Goal: Information Seeking & Learning: Check status

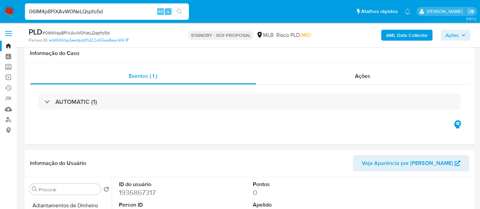
select select "10"
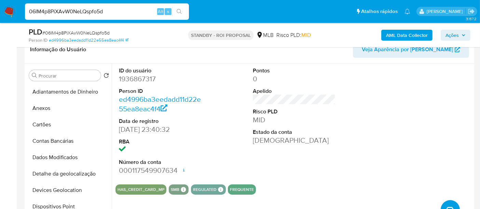
scroll to position [191, 0]
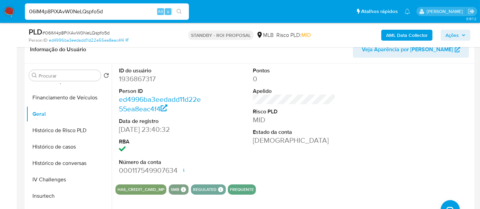
click at [108, 9] on input "06IM4p8PiXAvW0NeLQspfo5d" at bounding box center [107, 11] width 164 height 9
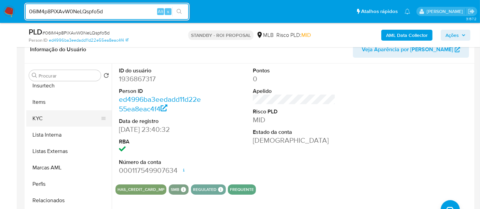
scroll to position [305, 0]
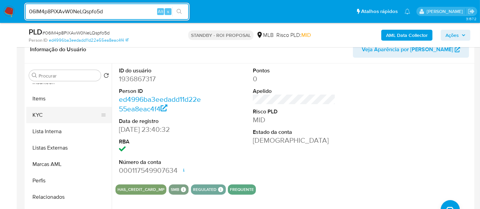
click at [38, 115] on button "KYC" at bounding box center [66, 115] width 80 height 16
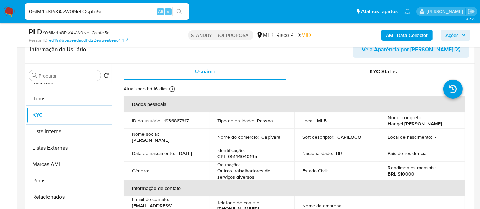
click at [117, 14] on input "06IM4p8PiXAvW0NeLQspfo5d" at bounding box center [107, 11] width 164 height 9
paste input "tpWIIvtb5NkEyd7Scm7vcO7A"
type input "tpWIIvtb5NkEyd7Scm7vcO7A"
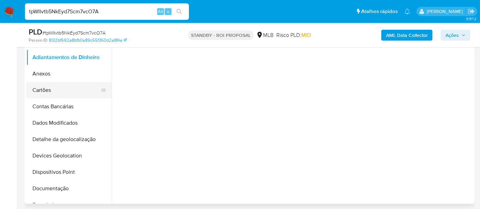
scroll to position [152, 0]
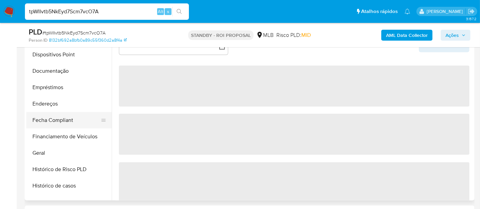
select select "10"
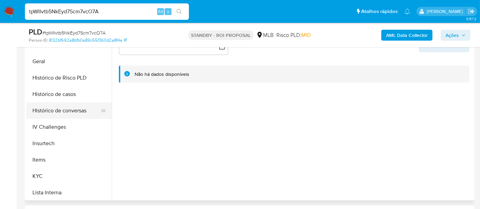
scroll to position [228, 0]
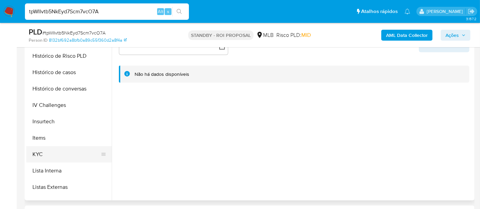
click at [39, 152] on button "KYC" at bounding box center [66, 154] width 80 height 16
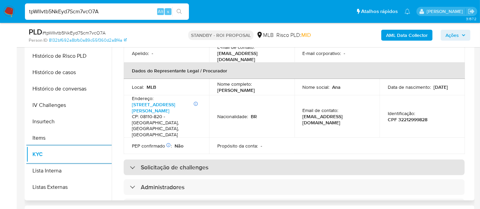
scroll to position [152, 0]
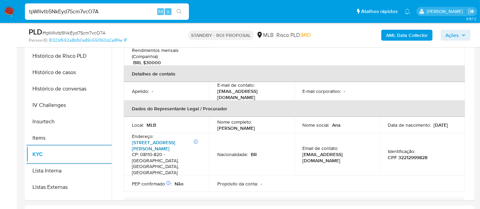
click at [163, 139] on link "[STREET_ADDRESS][PERSON_NAME]" at bounding box center [153, 145] width 43 height 13
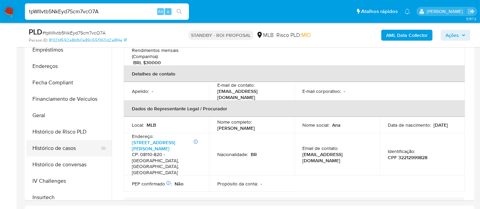
click at [70, 147] on button "Histórico de casos" at bounding box center [66, 148] width 80 height 16
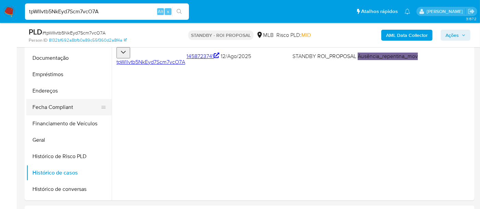
scroll to position [76, 0]
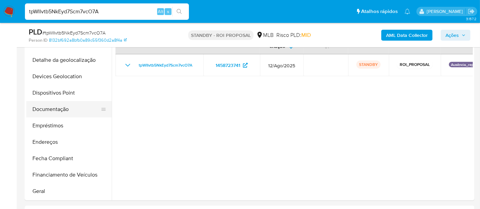
click at [61, 114] on button "Documentação" at bounding box center [66, 109] width 80 height 16
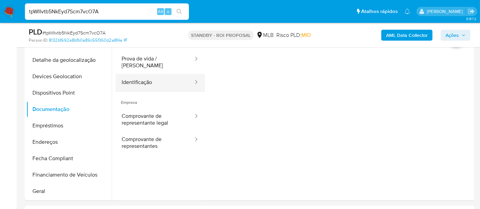
click at [133, 79] on button "Identificação" at bounding box center [154, 82] width 79 height 17
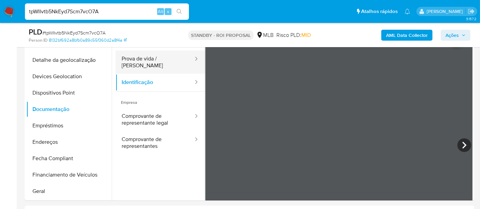
click at [158, 62] on button "Prova de vida / [PERSON_NAME]" at bounding box center [154, 62] width 79 height 23
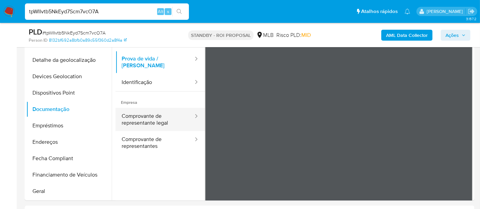
click at [146, 120] on button "Comprovante de representante legal" at bounding box center [154, 119] width 79 height 23
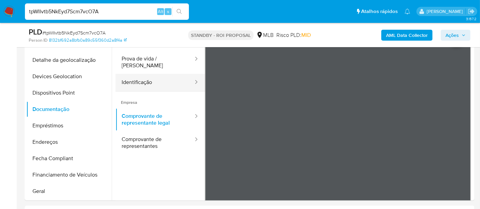
click at [135, 79] on button "Identificação" at bounding box center [154, 82] width 79 height 17
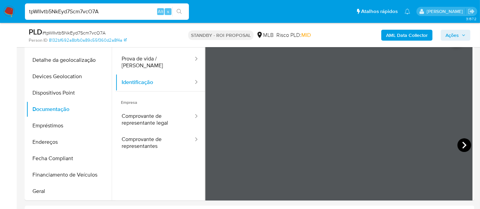
click at [461, 141] on icon at bounding box center [465, 145] width 14 height 14
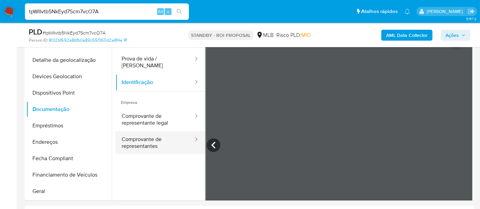
click at [141, 137] on button "Comprovante de representantes" at bounding box center [154, 142] width 79 height 23
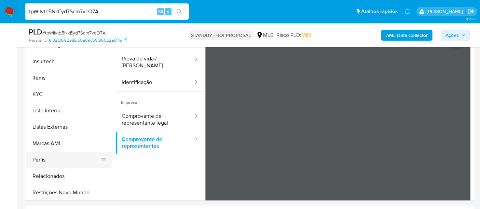
scroll to position [305, 0]
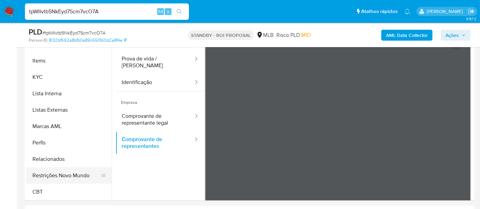
click at [72, 172] on button "Restrições Novo Mundo" at bounding box center [66, 175] width 80 height 16
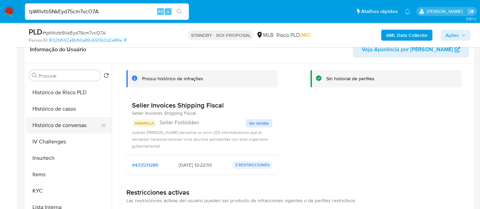
scroll to position [191, 0]
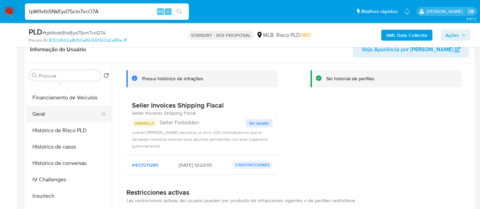
click at [44, 111] on button "Geral" at bounding box center [66, 114] width 80 height 16
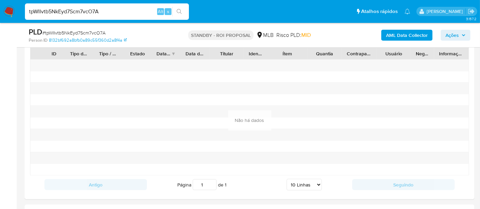
scroll to position [746, 0]
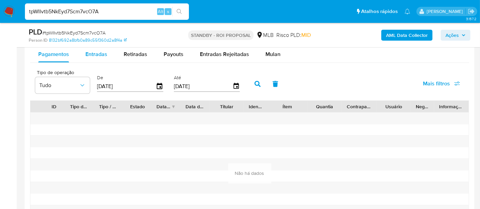
click at [94, 53] on span "Entradas" at bounding box center [96, 54] width 22 height 8
select select "10"
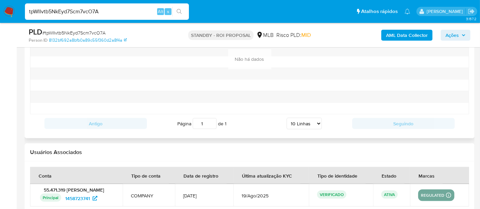
scroll to position [708, 0]
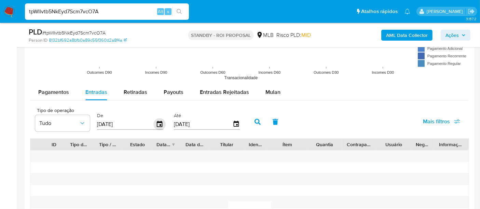
click at [157, 124] on icon "button" at bounding box center [160, 125] width 12 height 12
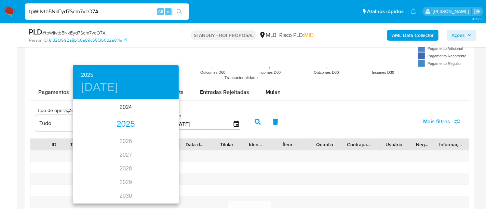
click at [124, 129] on div "2025" at bounding box center [126, 125] width 106 height 14
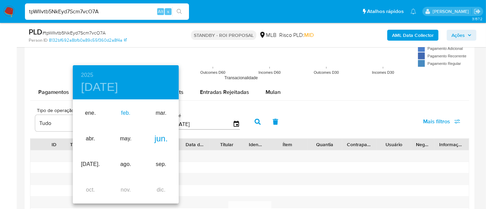
click at [124, 113] on div "feb." at bounding box center [125, 113] width 35 height 26
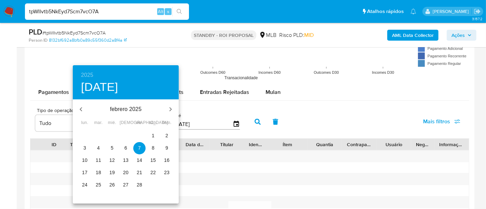
click at [153, 133] on p "1" at bounding box center [153, 135] width 3 height 7
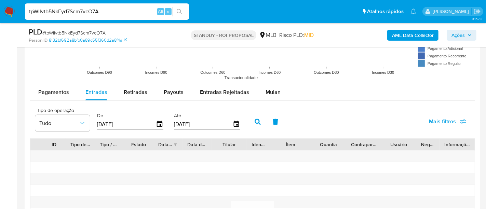
type input "[DATE]"
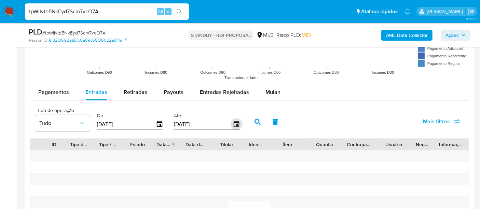
click at [231, 124] on icon "button" at bounding box center [236, 125] width 12 height 12
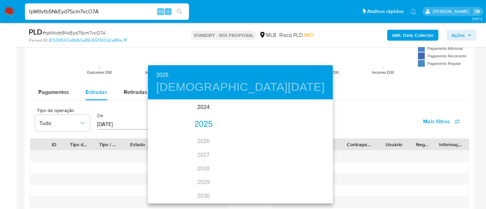
click at [197, 127] on div "2025" at bounding box center [203, 125] width 111 height 14
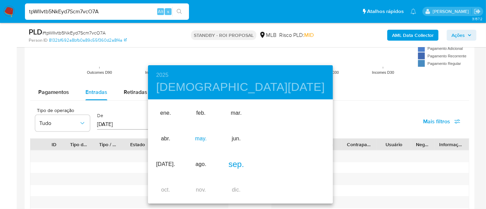
click at [196, 139] on div "may." at bounding box center [200, 139] width 35 height 26
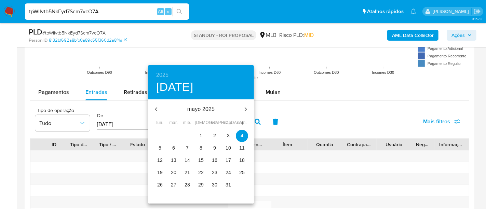
drag, startPoint x: 162, startPoint y: 172, endPoint x: 267, endPoint y: 153, distance: 106.9
click at [161, 172] on p "19" at bounding box center [159, 172] width 5 height 7
type input "[DATE]"
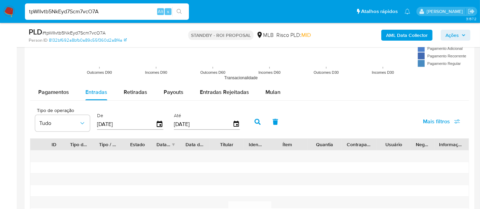
click at [420, 122] on button "Mais filtros" at bounding box center [441, 121] width 55 height 16
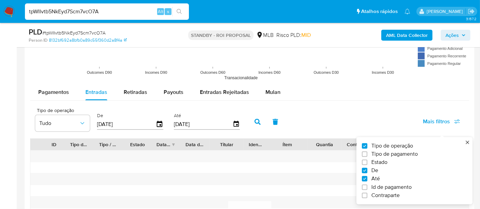
click at [386, 161] on span "Estado" at bounding box center [379, 162] width 16 height 7
click at [367, 161] on input "Estado" at bounding box center [364, 162] width 5 height 5
checkbox input "true"
type input "[DATE]"
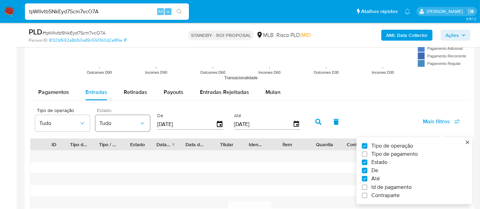
click at [135, 121] on span "Tudo" at bounding box center [119, 123] width 40 height 7
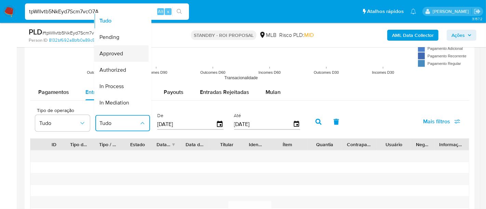
click at [121, 54] on span "Approved" at bounding box center [111, 53] width 24 height 7
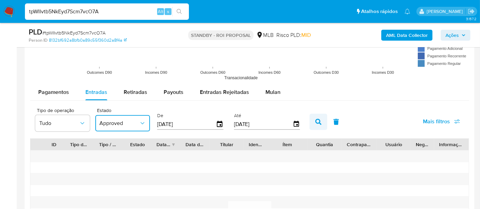
click at [315, 123] on icon "button" at bounding box center [318, 122] width 6 height 6
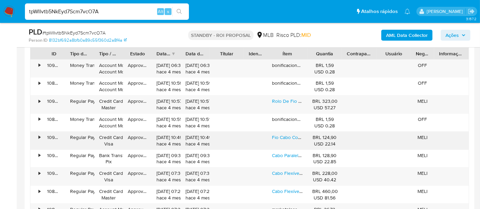
scroll to position [822, 0]
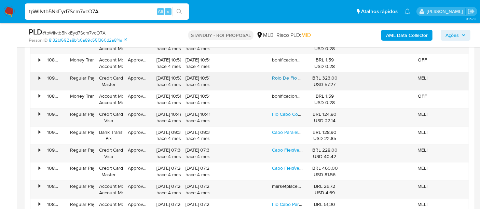
click at [283, 77] on link "Rolo De Fio Pp 2x2,5mm 2,5mm Rolo 100m Metros Cabo Elétrico" at bounding box center [340, 77] width 137 height 7
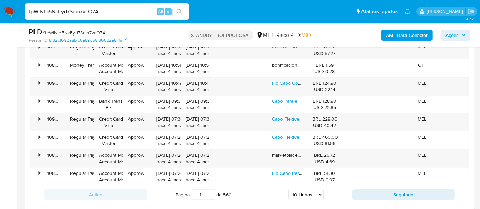
scroll to position [860, 0]
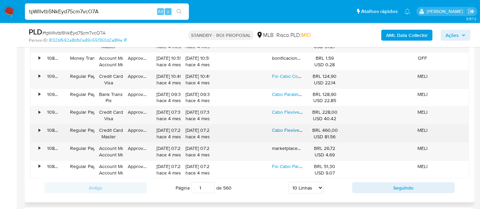
click at [290, 128] on link "Cabo Flexível Pp Extensão 3x2,5mm Rolo Com 100 Metros Spazio" at bounding box center [341, 130] width 139 height 7
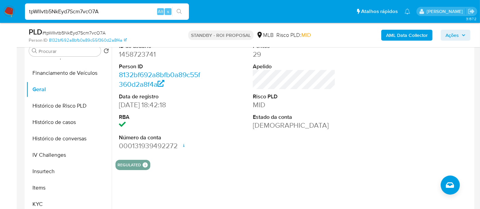
scroll to position [100, 0]
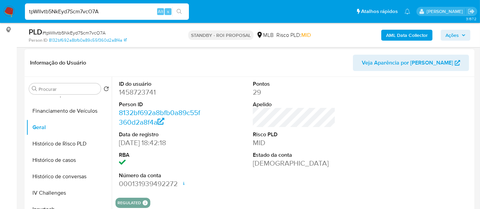
click at [141, 96] on dd "1458723741" at bounding box center [160, 92] width 83 height 10
copy dd "1458723741"
